Goal: Information Seeking & Learning: Learn about a topic

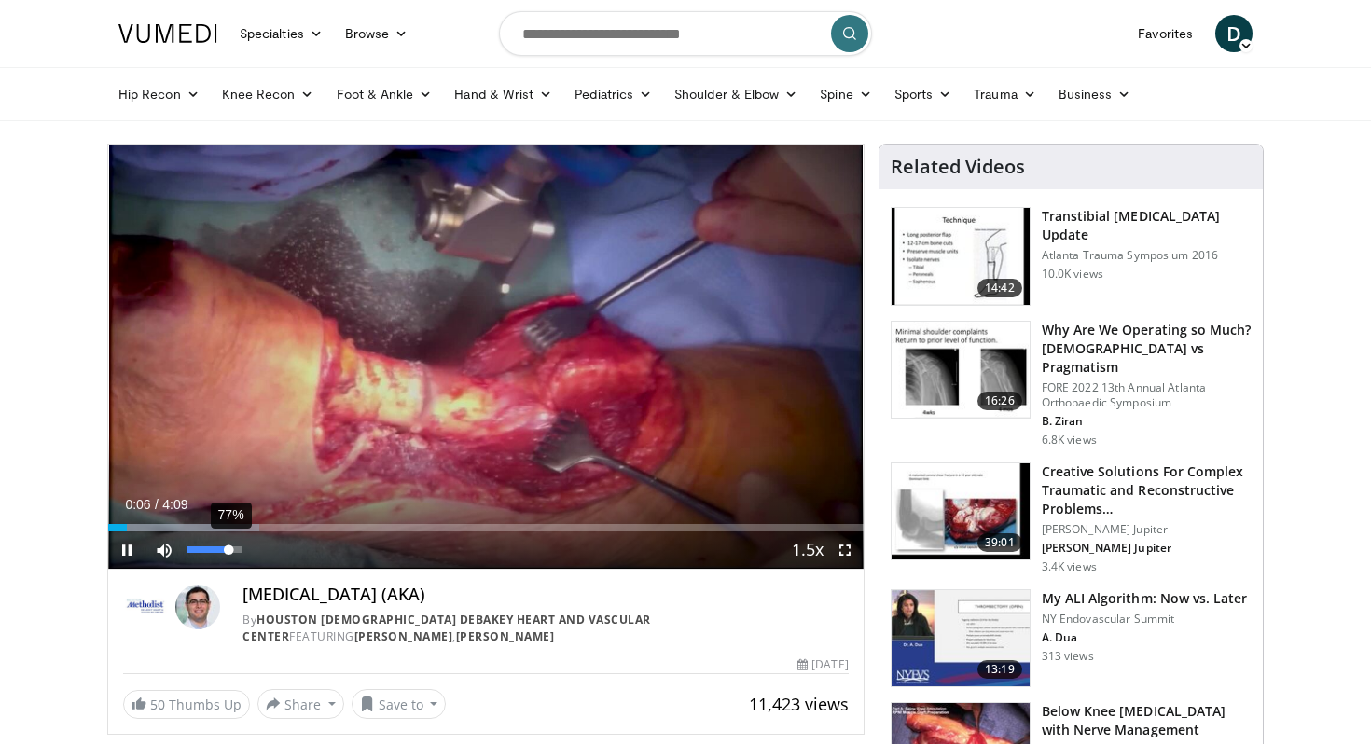
drag, startPoint x: 202, startPoint y: 554, endPoint x: 229, endPoint y: 554, distance: 26.1
click at [229, 553] on div "Volume Level" at bounding box center [207, 550] width 41 height 7
click at [853, 546] on span "Video Player" at bounding box center [844, 550] width 37 height 37
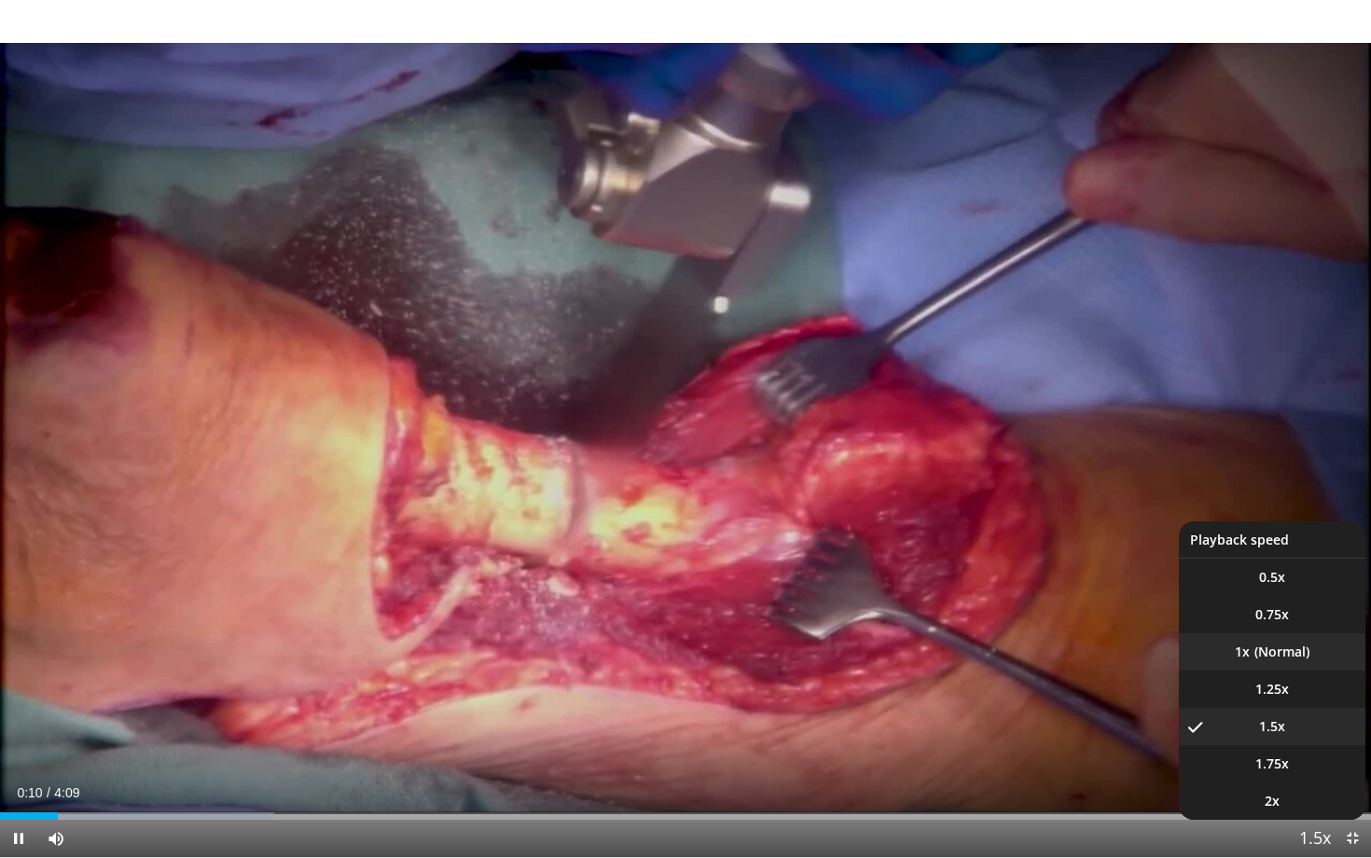
click at [1308, 662] on li "1x" at bounding box center [1272, 651] width 187 height 37
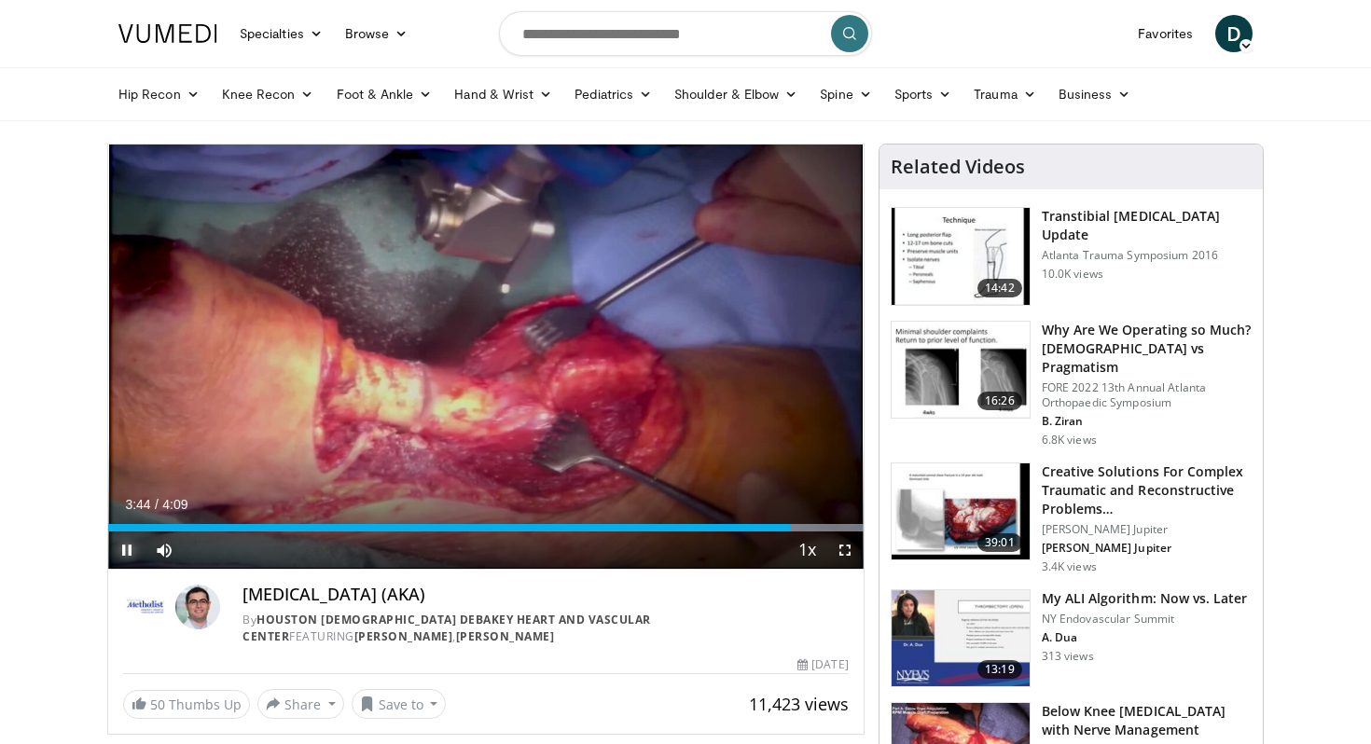
click at [126, 547] on span "Video Player" at bounding box center [126, 550] width 37 height 37
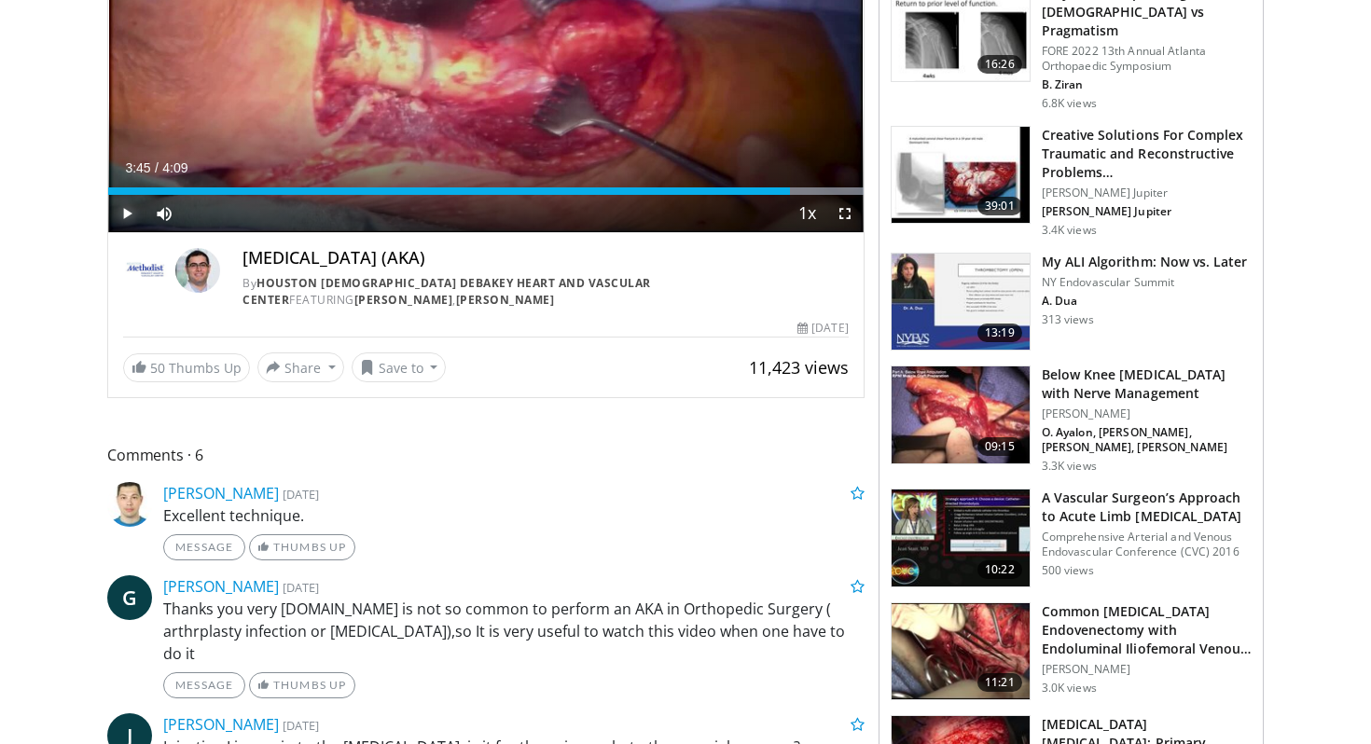
scroll to position [642, 0]
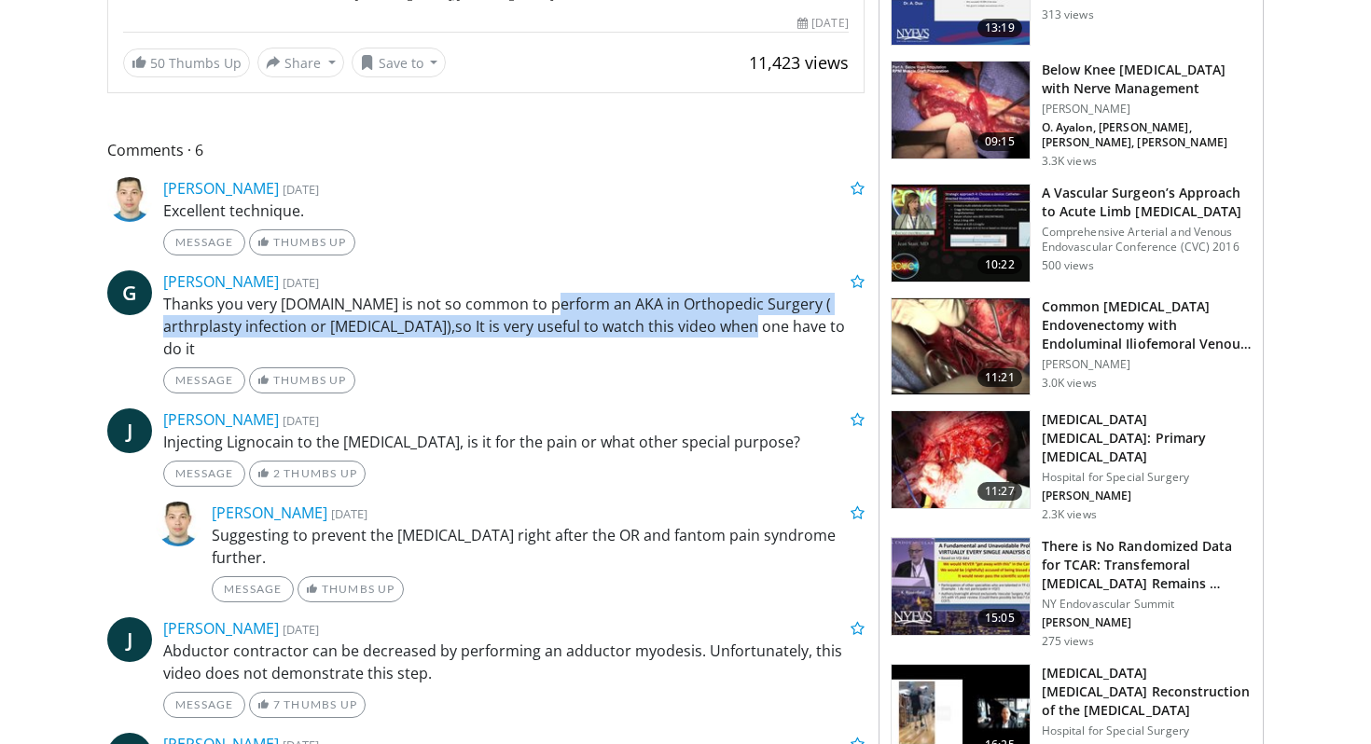
drag, startPoint x: 534, startPoint y: 302, endPoint x: 705, endPoint y: 319, distance: 171.5
click at [705, 319] on p "Thanks you very much.It is not so common to perform an AKA in Orthopedic Surger…" at bounding box center [513, 326] width 701 height 67
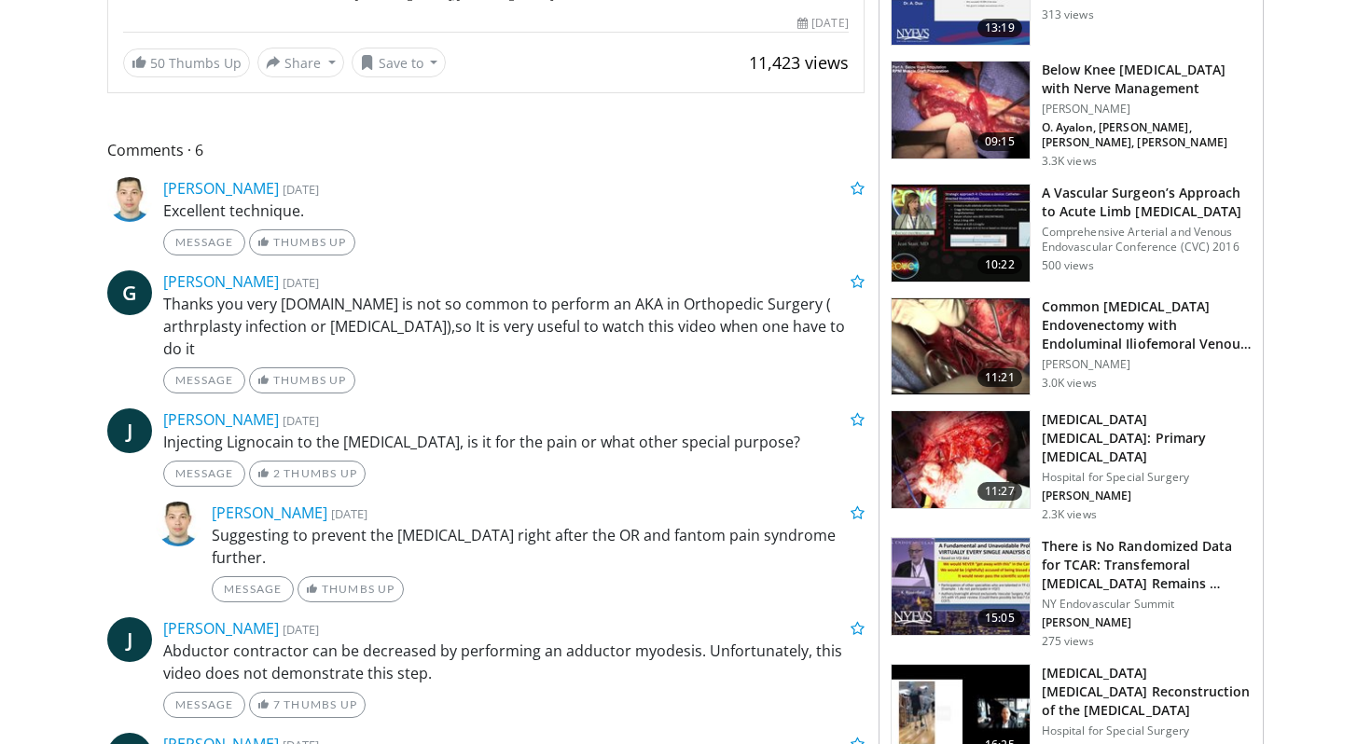
click at [714, 323] on p "Thanks you very much.It is not so common to perform an AKA in Orthopedic Surger…" at bounding box center [513, 326] width 701 height 67
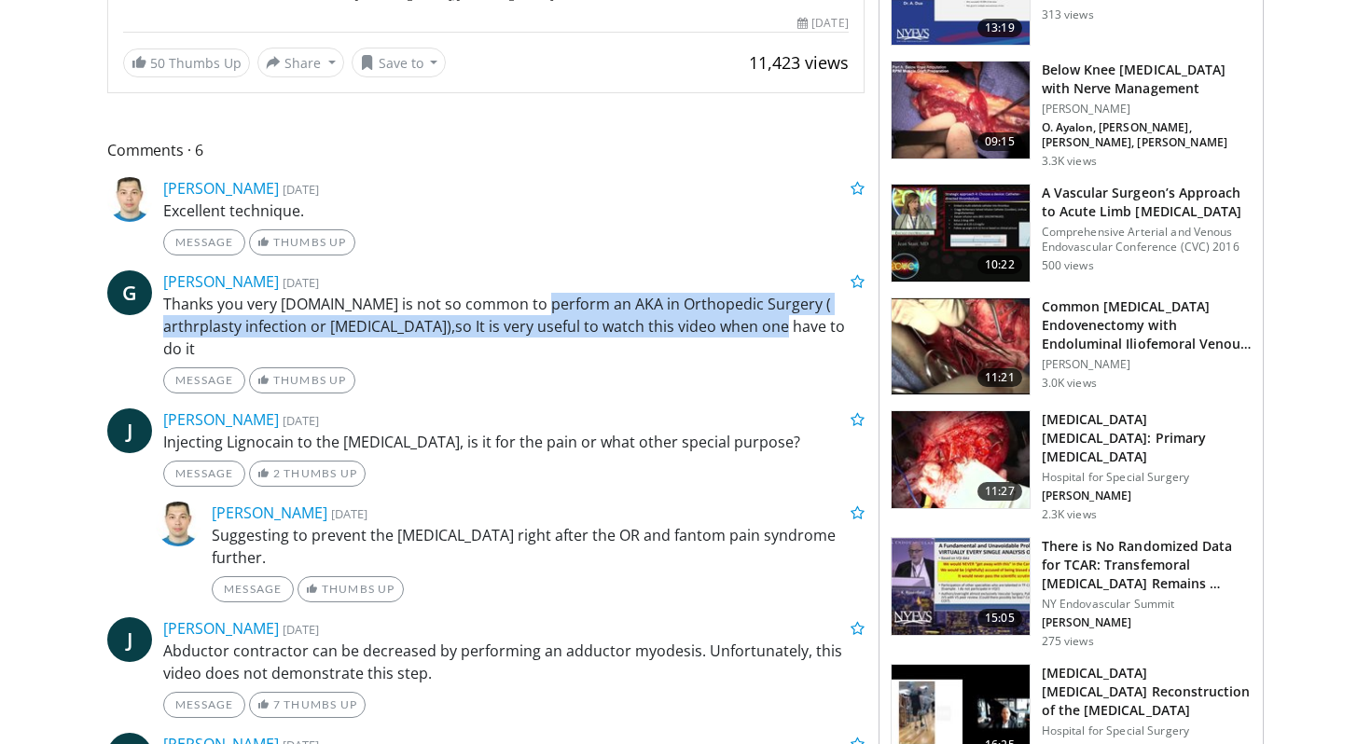
drag, startPoint x: 742, startPoint y: 324, endPoint x: 527, endPoint y: 307, distance: 216.1
click at [527, 308] on p "Thanks you very much.It is not so common to perform an AKA in Orthopedic Surger…" at bounding box center [513, 326] width 701 height 67
click at [527, 307] on p "Thanks you very much.It is not so common to perform an AKA in Orthopedic Surger…" at bounding box center [513, 326] width 701 height 67
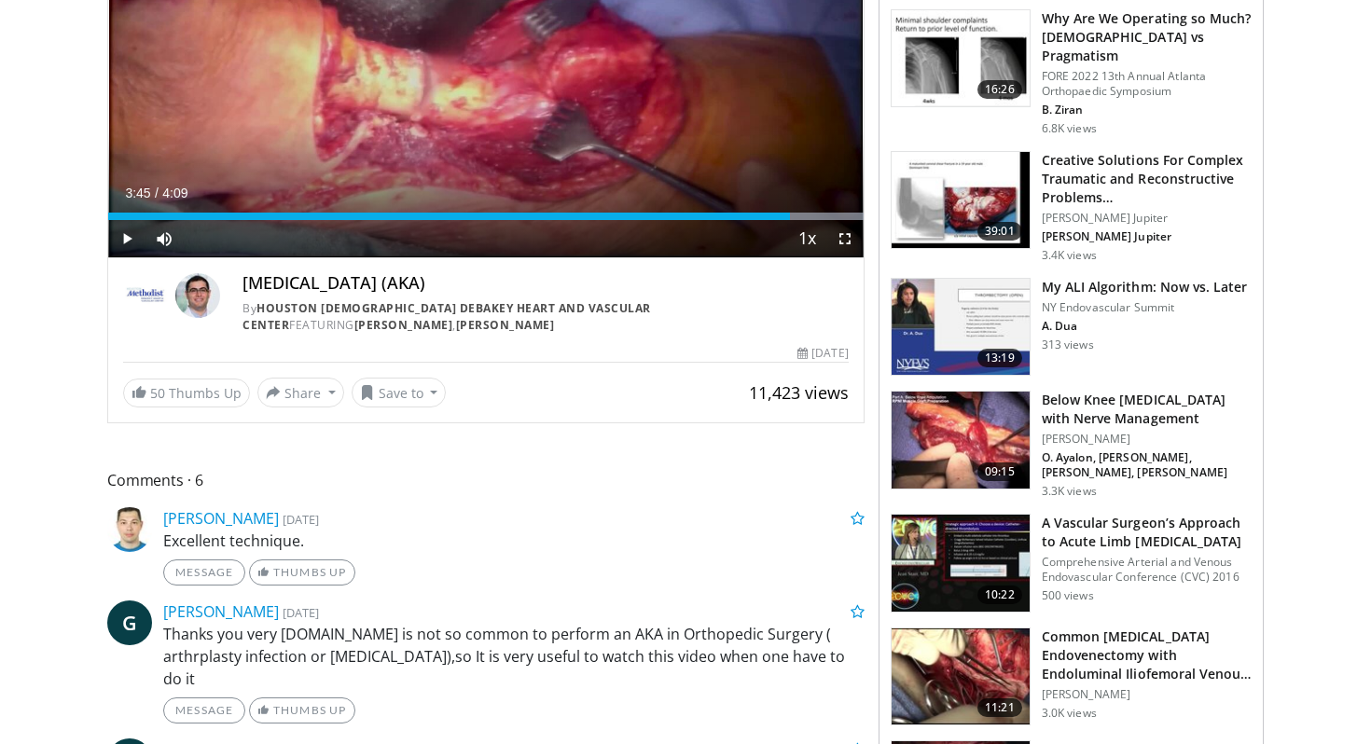
scroll to position [0, 0]
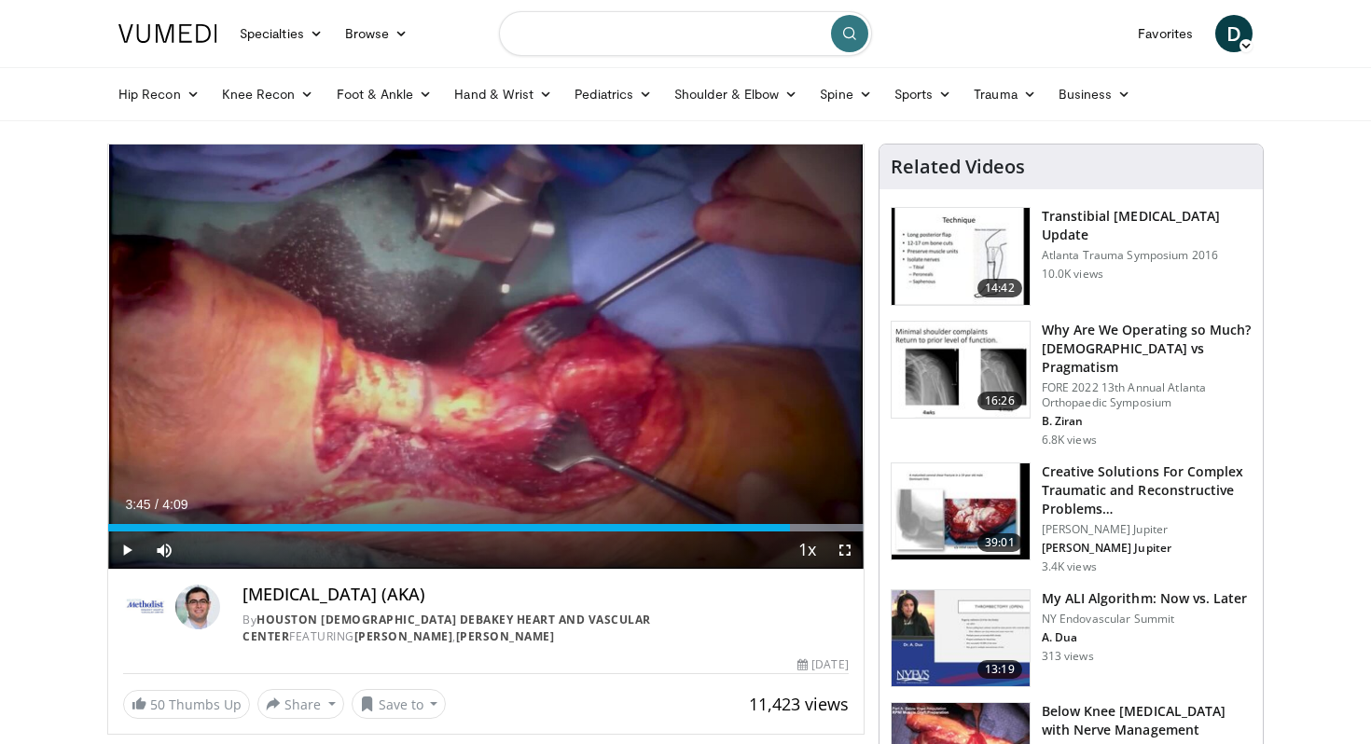
click at [702, 23] on input "Search topics, interventions" at bounding box center [685, 33] width 373 height 45
type input "**********"
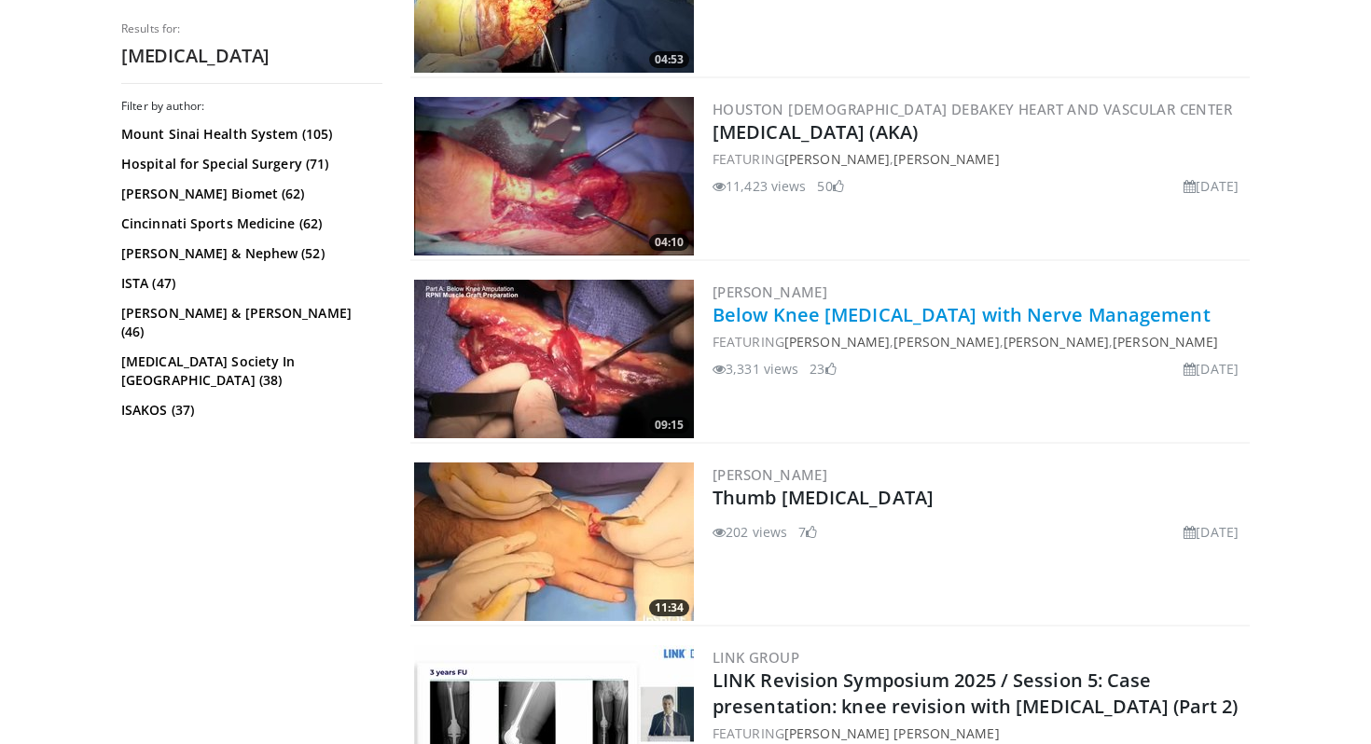
scroll to position [586, 0]
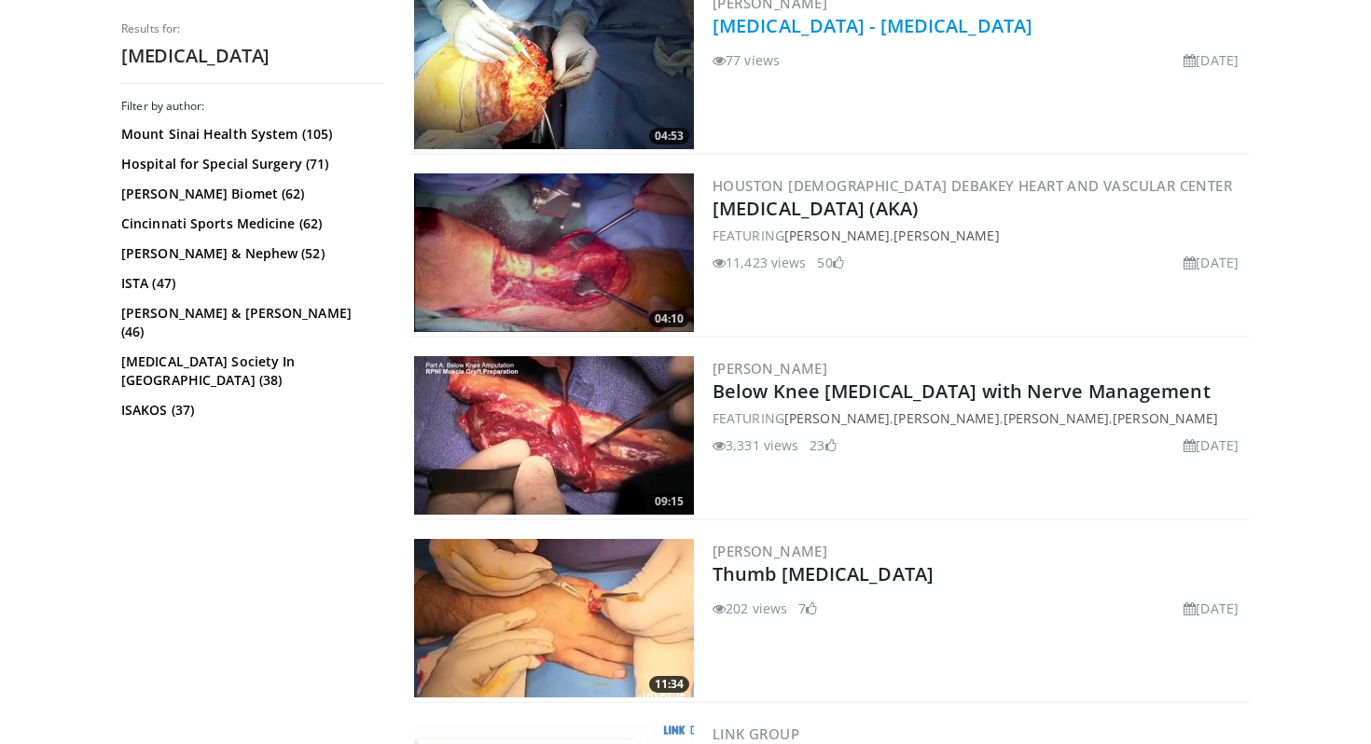
click at [818, 32] on link "[MEDICAL_DATA] - [MEDICAL_DATA]" at bounding box center [873, 25] width 320 height 25
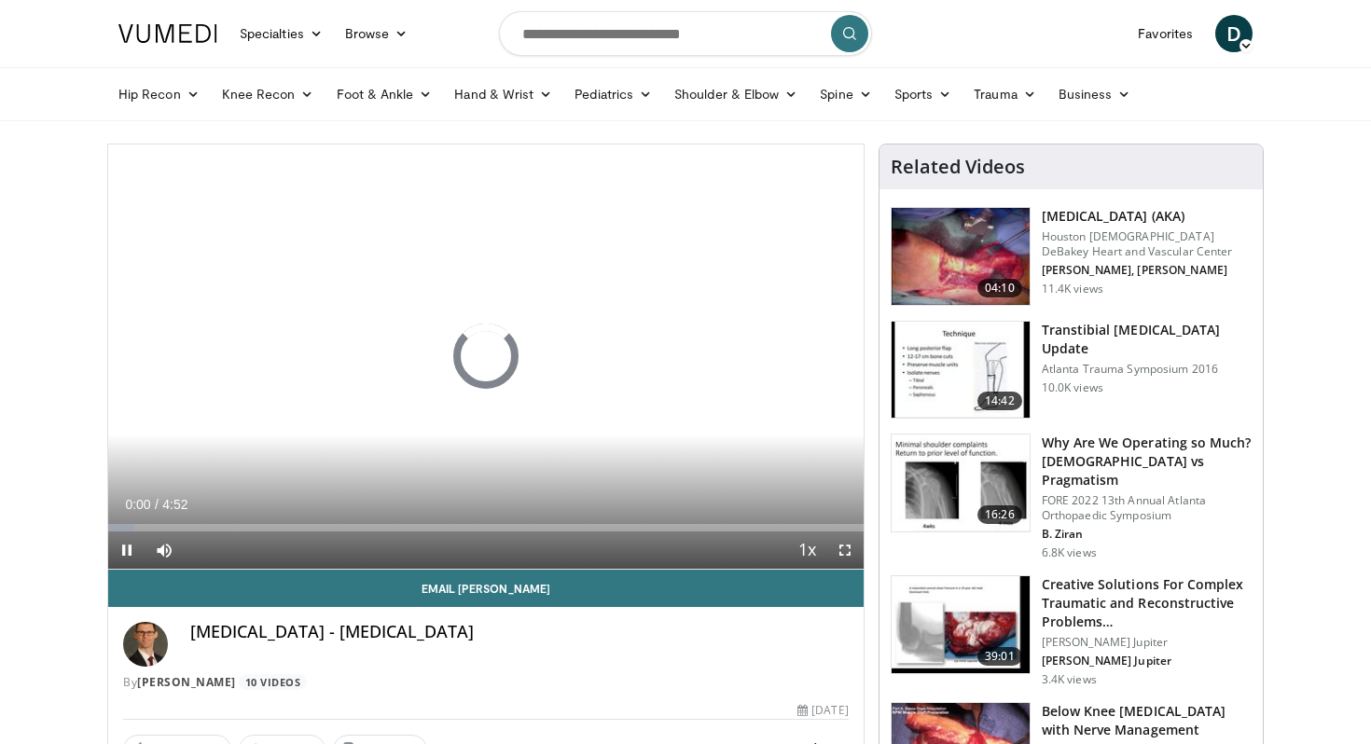
scroll to position [148, 0]
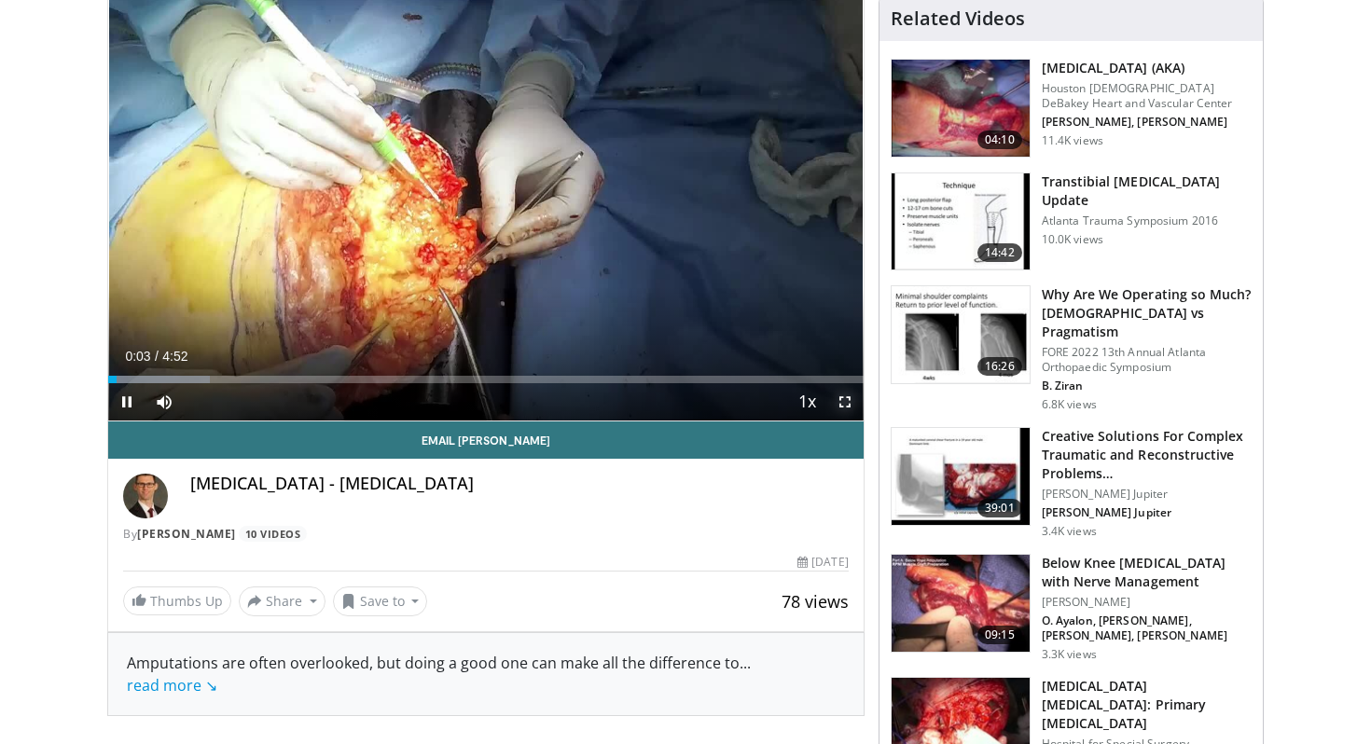
click at [842, 395] on span "Video Player" at bounding box center [844, 401] width 37 height 37
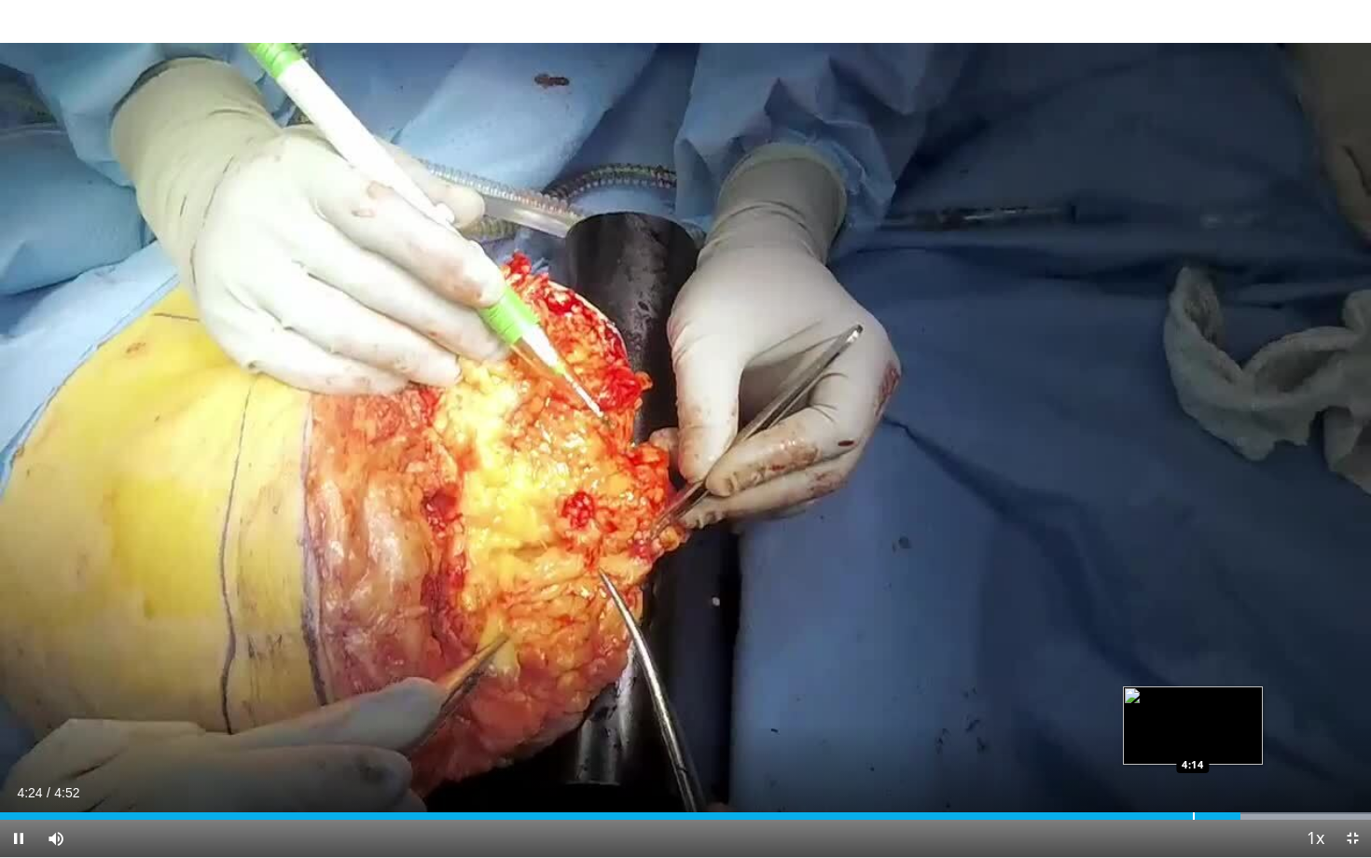
click at [1180, 743] on div "Loaded : 100.00% 4:25 4:14" at bounding box center [685, 815] width 1371 height 7
click at [1134, 743] on div "Progress Bar" at bounding box center [1135, 815] width 2 height 7
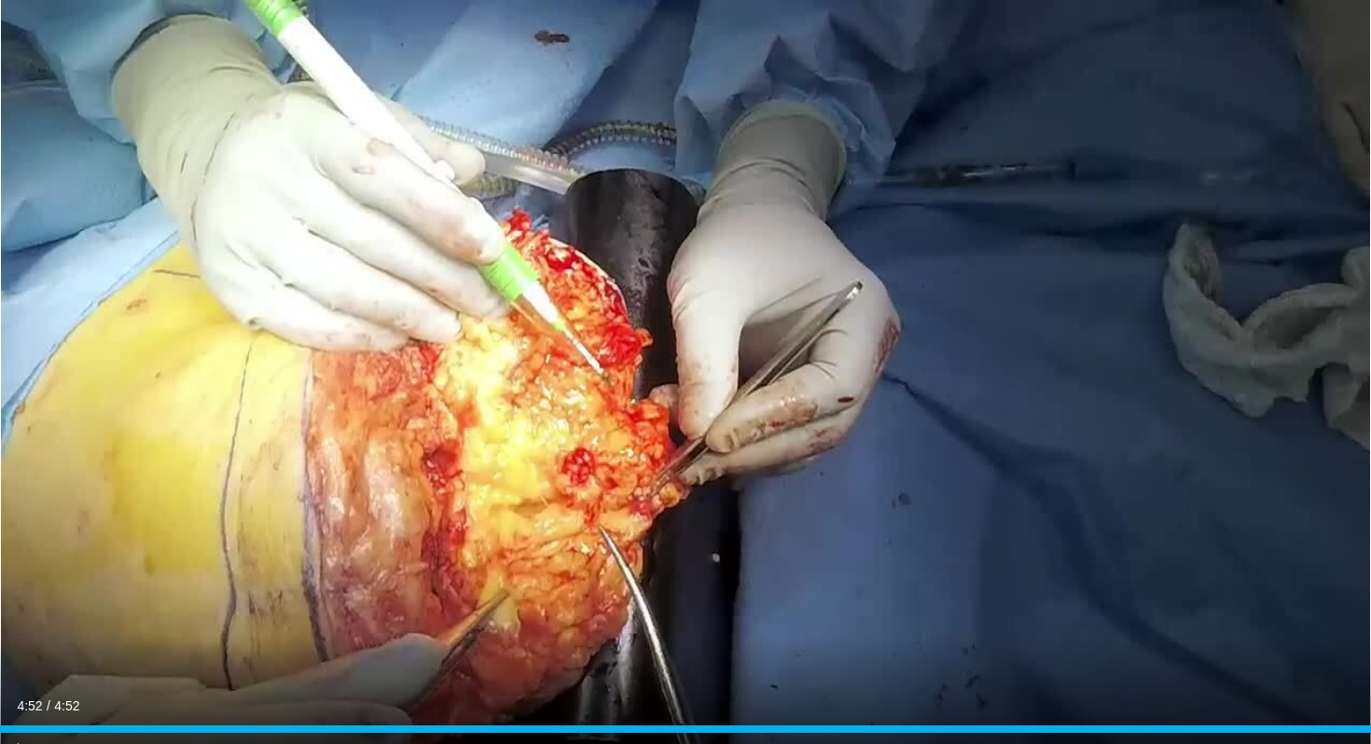
scroll to position [920, 0]
